Goal: Communication & Community: Ask a question

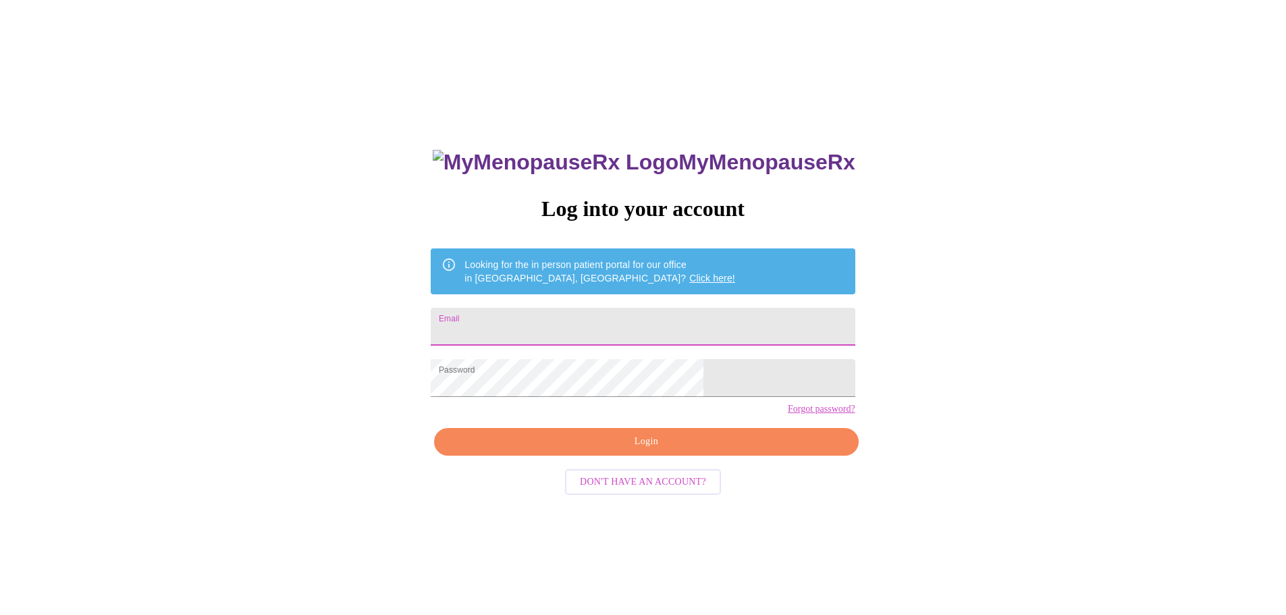
click at [616, 311] on input "Email" at bounding box center [643, 327] width 424 height 38
type input "[PERSON_NAME][EMAIL_ADDRESS][DOMAIN_NAME]"
click at [666, 450] on span "Login" at bounding box center [646, 441] width 393 height 17
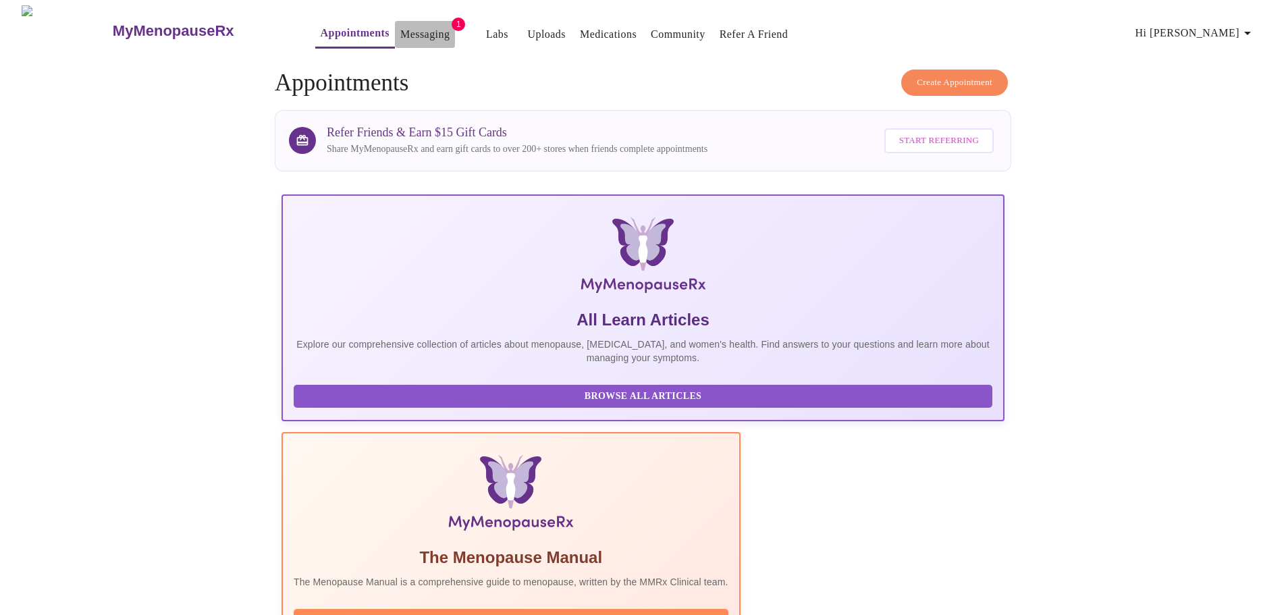
click at [400, 25] on link "Messaging" at bounding box center [424, 34] width 49 height 19
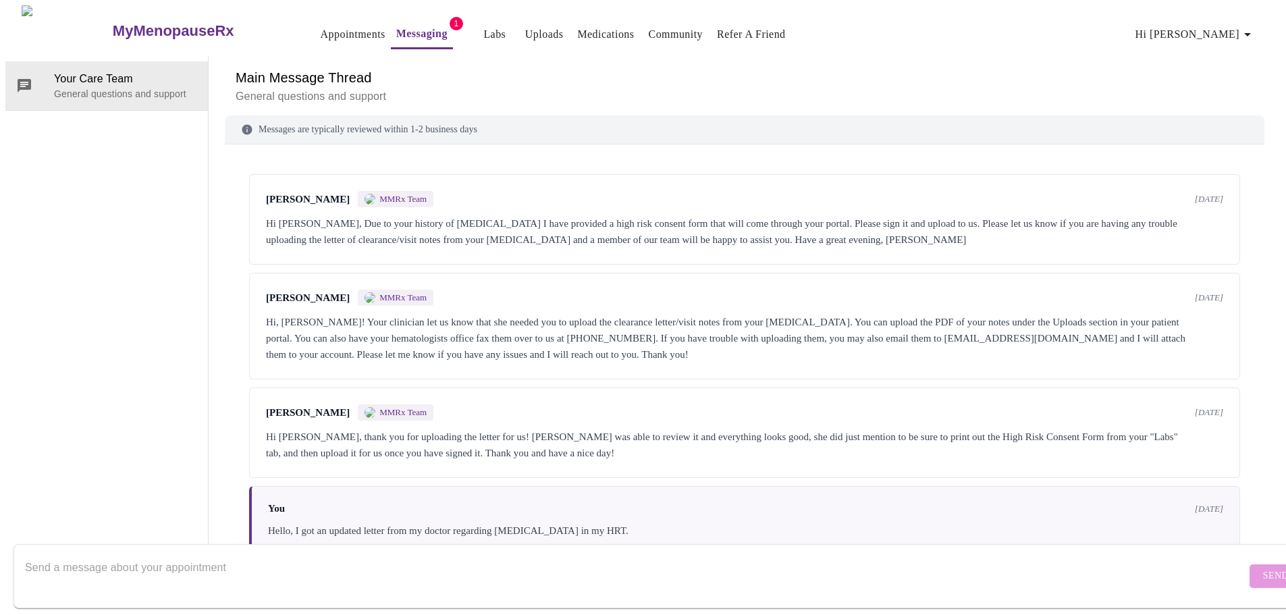
scroll to position [92, 0]
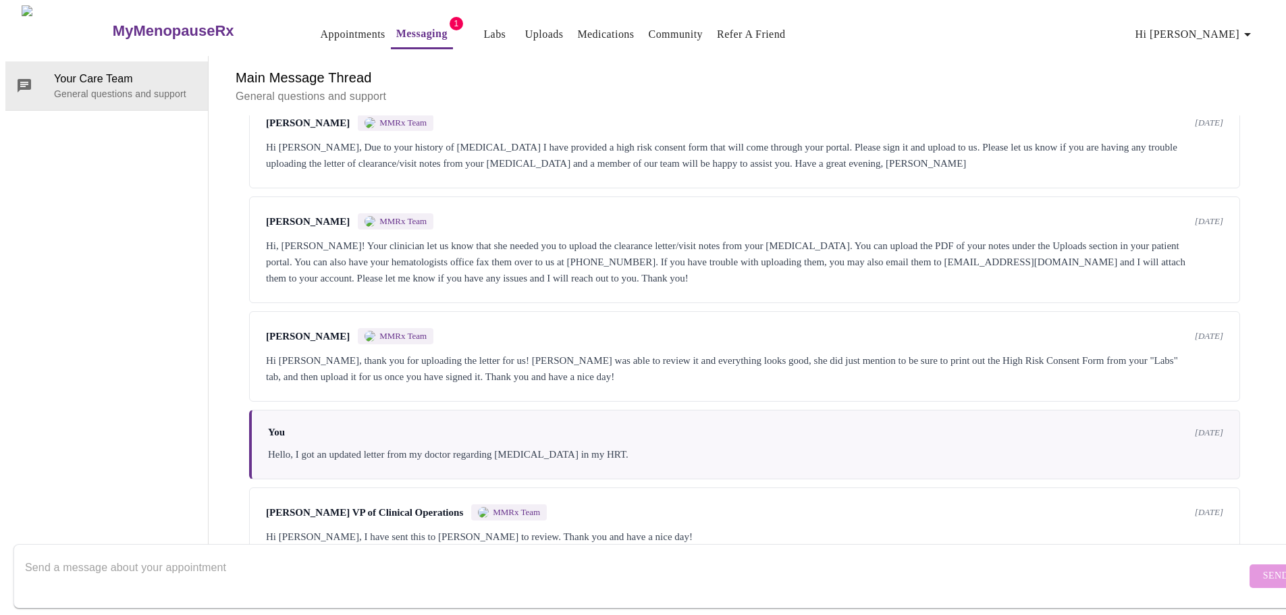
click at [1195, 507] on span "[DATE]" at bounding box center [1209, 512] width 28 height 11
click at [376, 554] on textarea "Send a message about your appointment" at bounding box center [635, 575] width 1221 height 43
type textarea "Just wondering if this will be sufficient for the [MEDICAL_DATA] prescription s…"
click at [1263, 568] on span "Send" at bounding box center [1276, 576] width 26 height 17
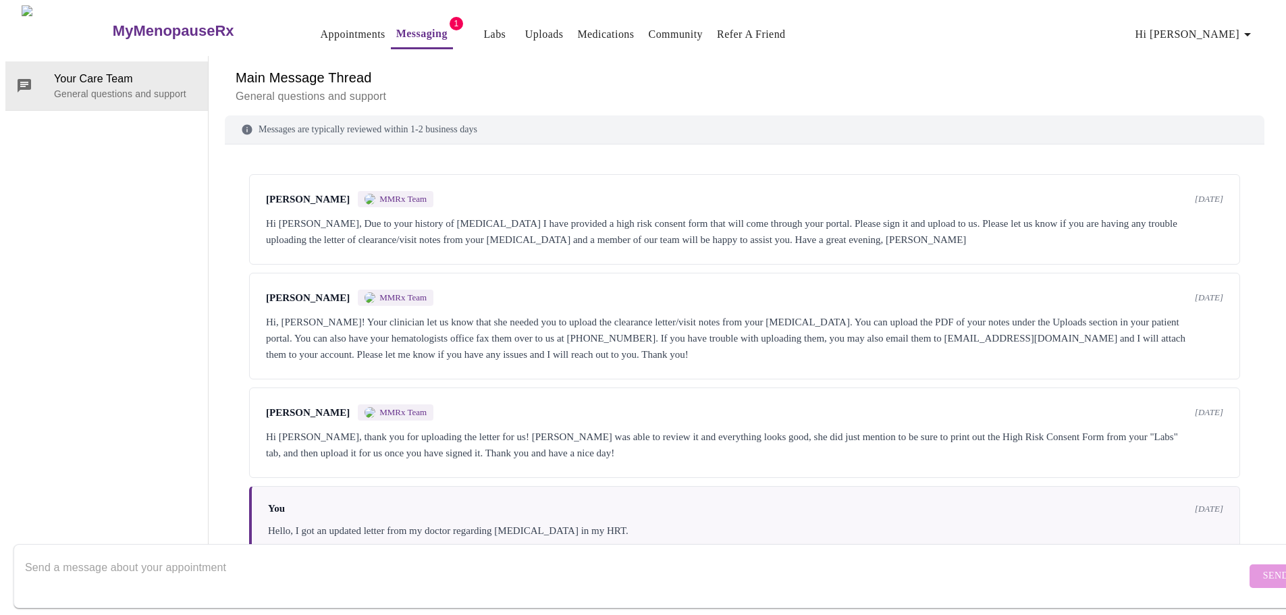
scroll to position [0, 0]
click at [414, 24] on button "Messaging" at bounding box center [422, 34] width 62 height 29
click at [483, 27] on link "Labs" at bounding box center [494, 34] width 22 height 19
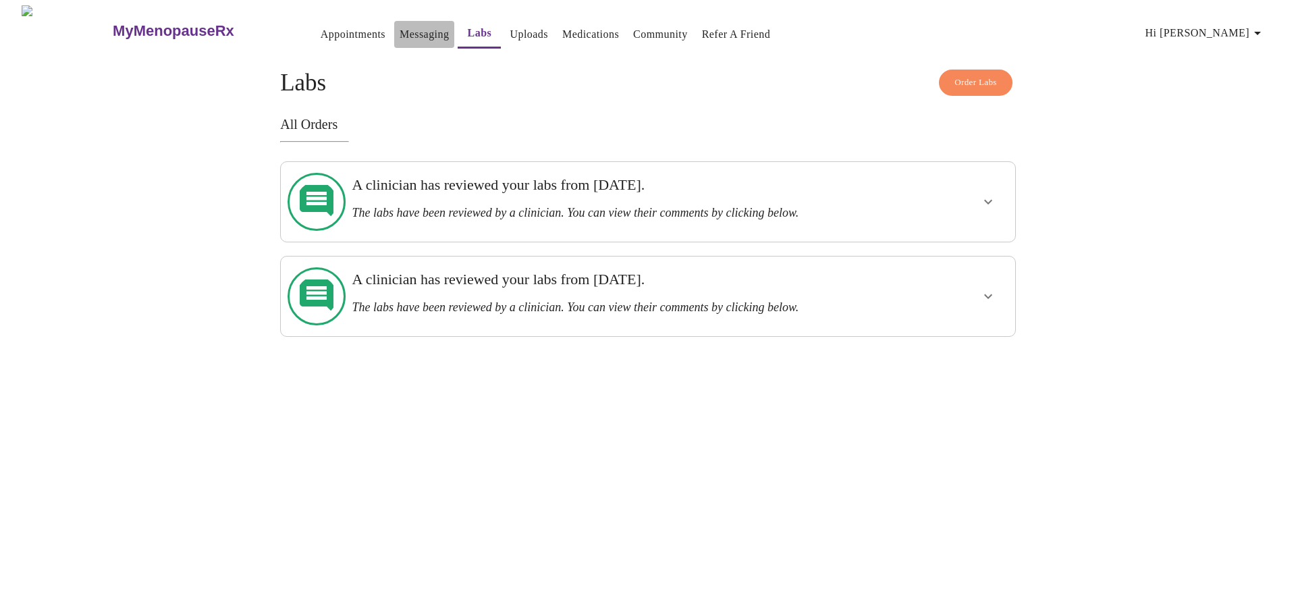
click at [400, 33] on link "Messaging" at bounding box center [424, 34] width 49 height 19
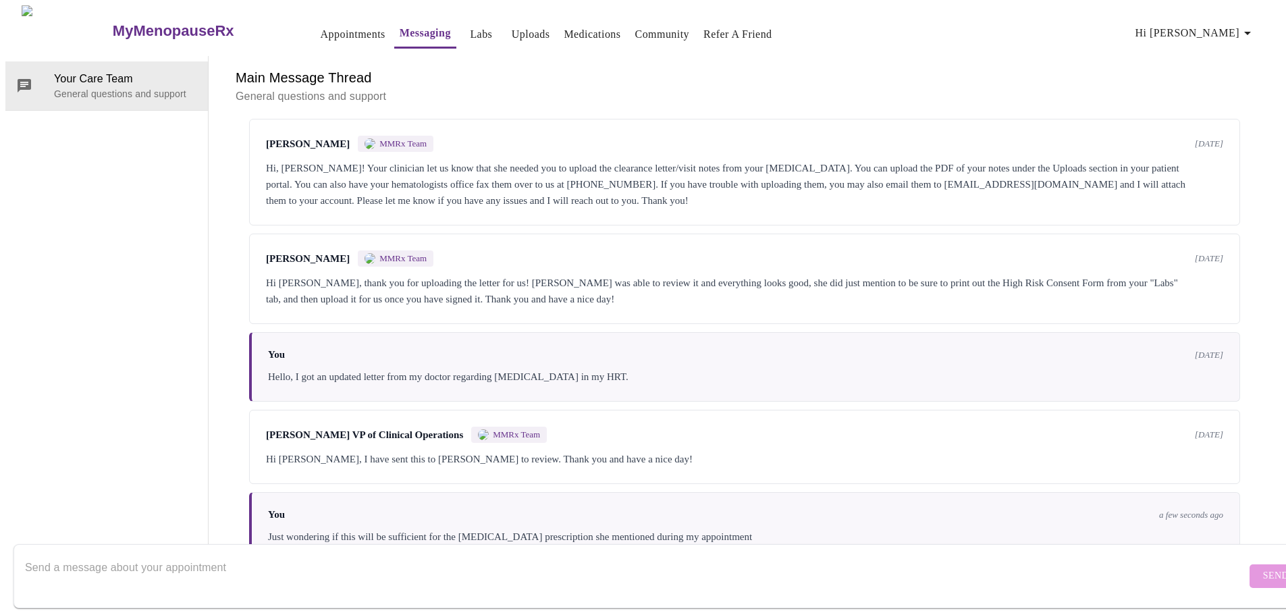
scroll to position [51, 0]
